Goal: Task Accomplishment & Management: Manage account settings

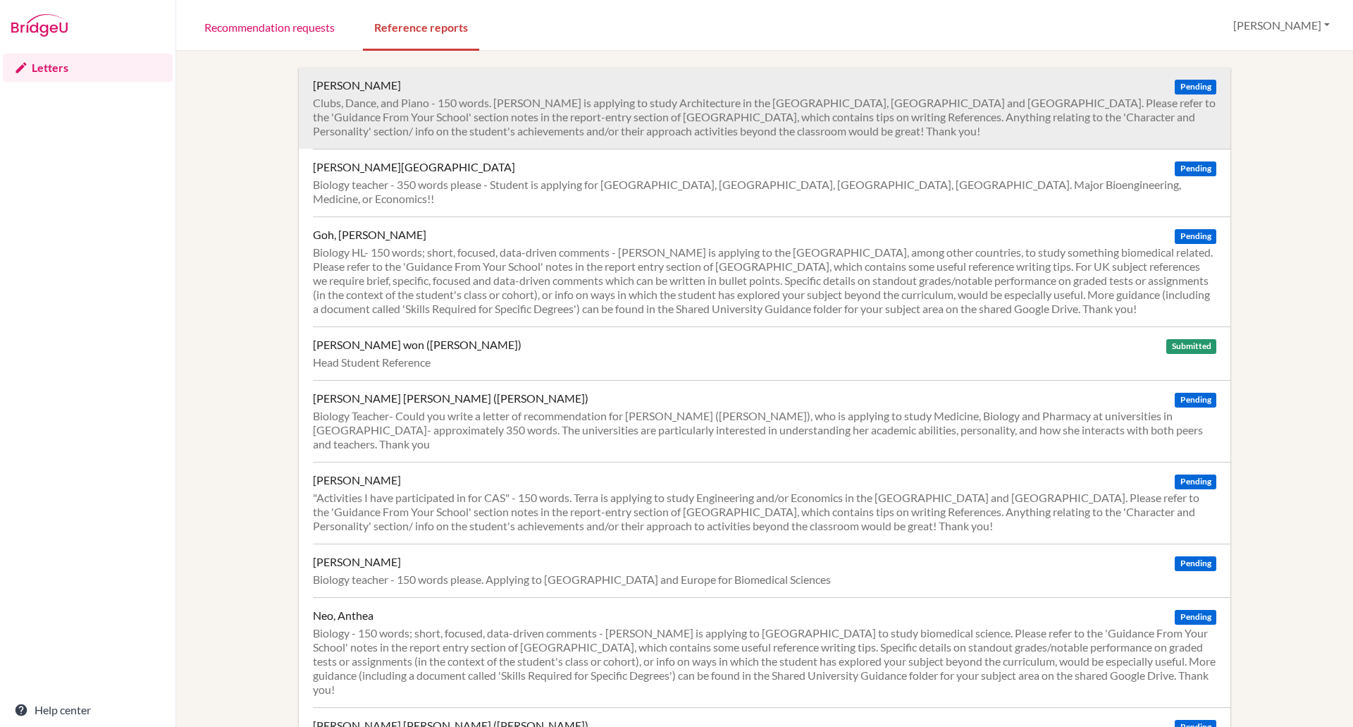
click at [536, 106] on div "Clubs, Dance, and Piano - 150 words. Huong is applying to study Architecture in…" at bounding box center [764, 117] width 903 height 42
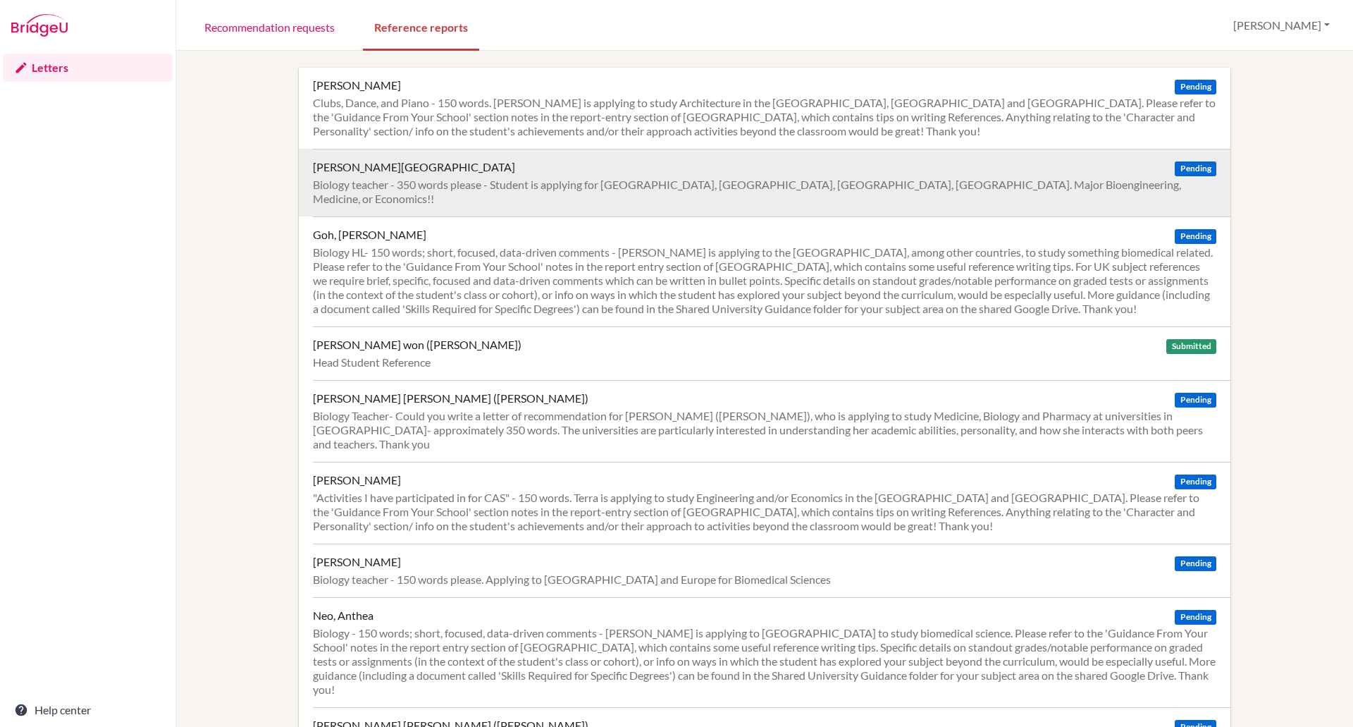
click at [375, 167] on div "Ghose, Arundhati" at bounding box center [414, 167] width 202 height 14
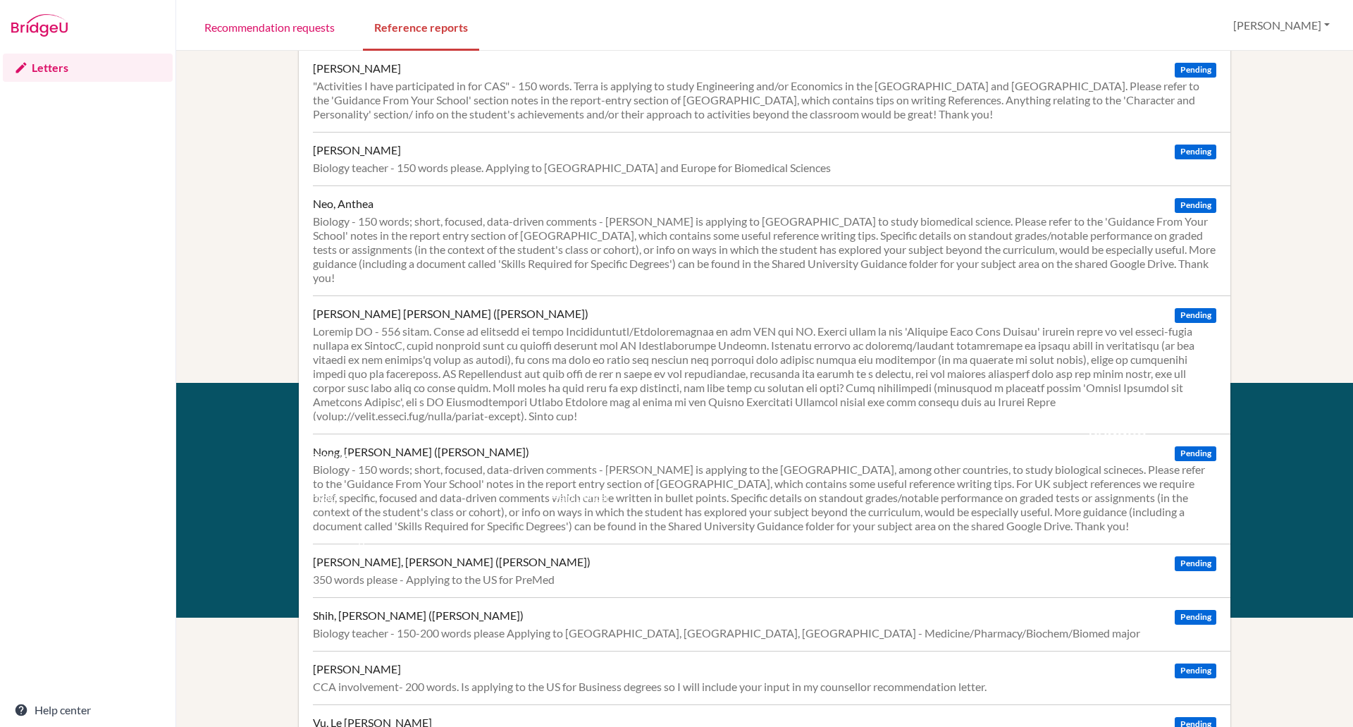
scroll to position [482, 0]
